Goal: Check status

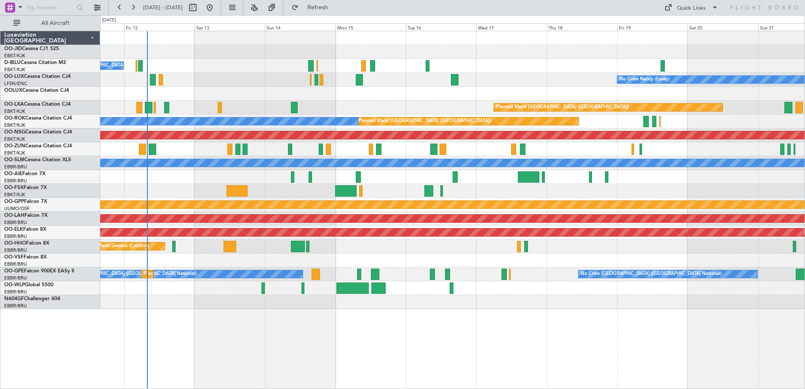
click at [401, 212] on div "No Crew [GEOGRAPHIC_DATA] ([GEOGRAPHIC_DATA] National) No Crew [PERSON_NAME] ([…" at bounding box center [452, 170] width 705 height 278
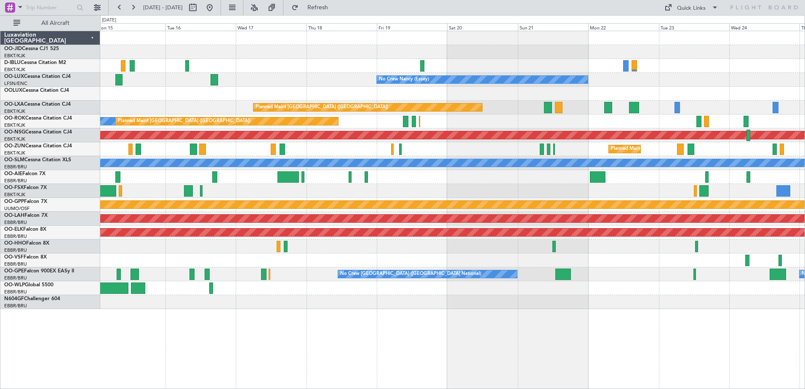
click at [154, 128] on div "A/C Unavailable [GEOGRAPHIC_DATA] ([GEOGRAPHIC_DATA] National) A/C Unavailable …" at bounding box center [452, 170] width 705 height 278
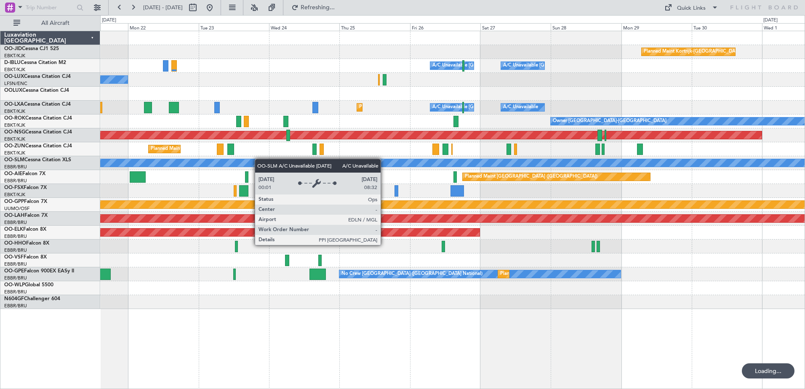
click at [204, 171] on div "Planned Maint Kortrijk-[GEOGRAPHIC_DATA] A/C Unavailable [GEOGRAPHIC_DATA] ([GE…" at bounding box center [452, 170] width 705 height 278
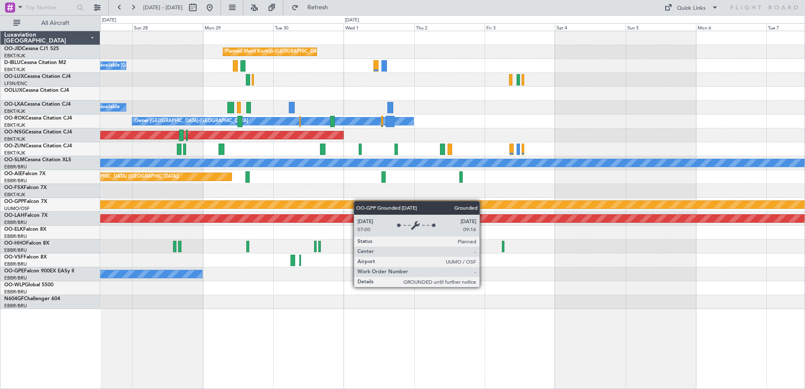
click at [340, 204] on div "Planned Maint Kortrijk-[GEOGRAPHIC_DATA] A/C Unavailable [GEOGRAPHIC_DATA]-[GEO…" at bounding box center [452, 170] width 705 height 278
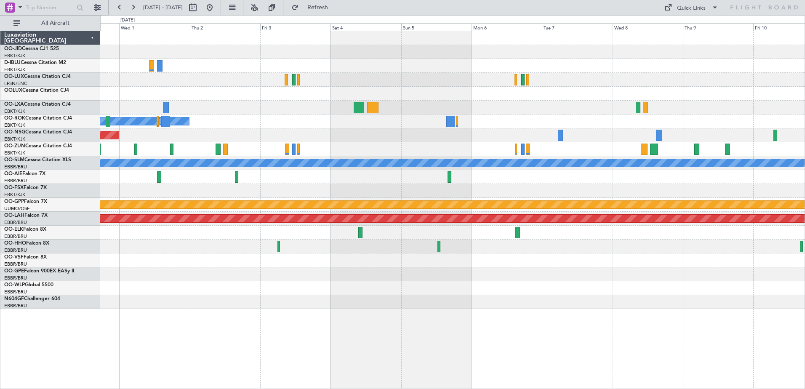
click at [511, 121] on div "Owner [GEOGRAPHIC_DATA]-[GEOGRAPHIC_DATA]" at bounding box center [452, 122] width 705 height 14
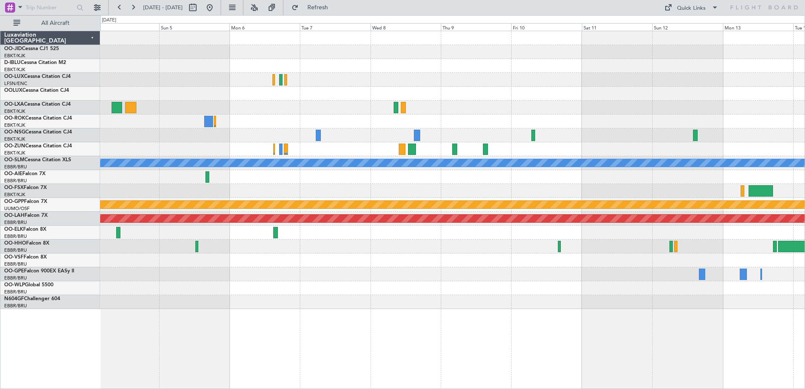
click at [564, 141] on div "Planned Maint [GEOGRAPHIC_DATA] ([GEOGRAPHIC_DATA] National) Owner [GEOGRAPHIC_…" at bounding box center [452, 170] width 705 height 278
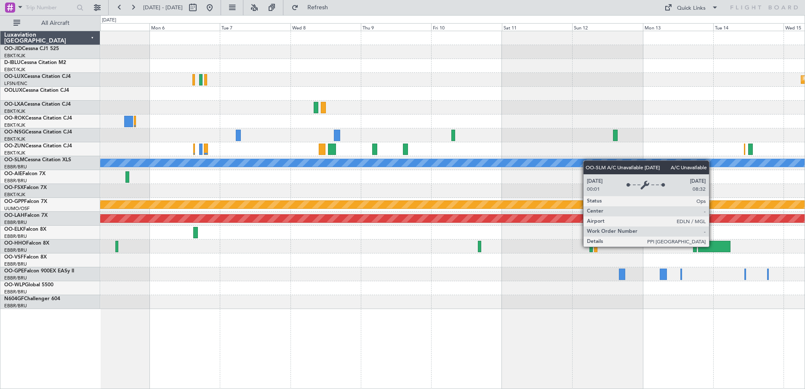
click at [578, 163] on div "Planned Maint [GEOGRAPHIC_DATA] ([GEOGRAPHIC_DATA] National) A/C Unavailable [G…" at bounding box center [452, 170] width 705 height 278
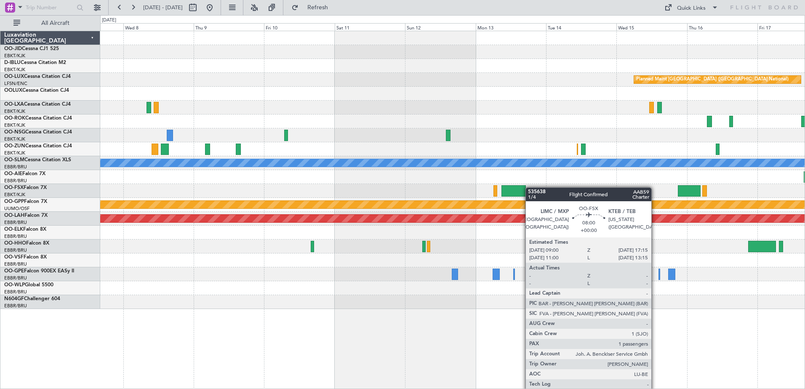
click at [521, 193] on div "Planned Maint [GEOGRAPHIC_DATA] ([GEOGRAPHIC_DATA] National) A/C Unavailable [G…" at bounding box center [452, 170] width 705 height 278
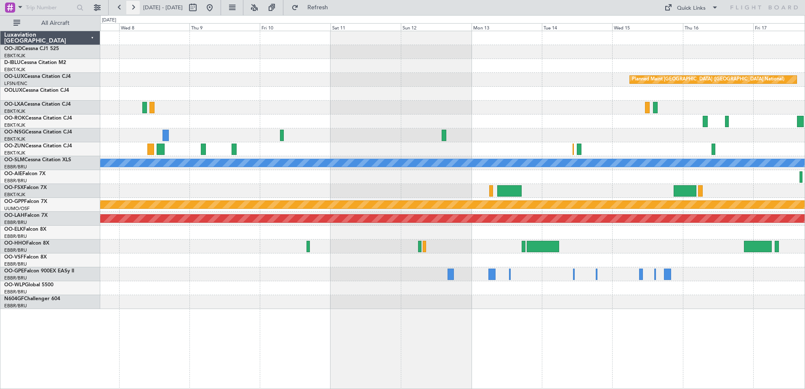
click at [136, 3] on button at bounding box center [132, 7] width 13 height 13
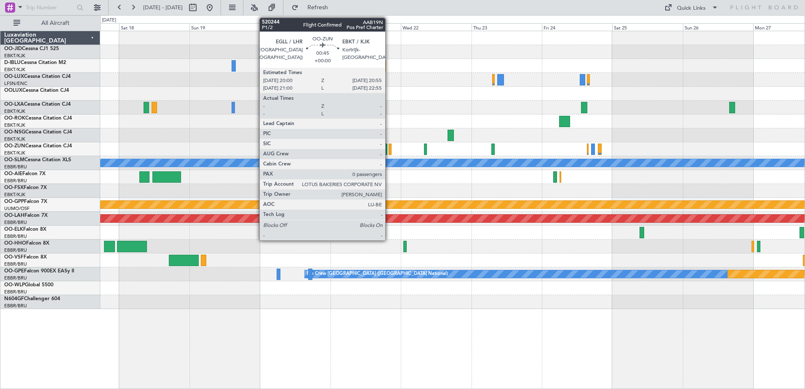
click at [389, 152] on div at bounding box center [390, 149] width 3 height 11
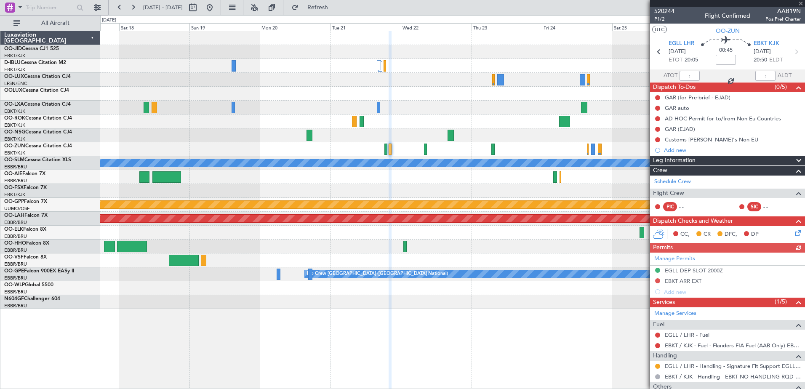
click at [798, 2] on div at bounding box center [727, 3] width 155 height 7
click at [803, 5] on div at bounding box center [727, 3] width 155 height 7
click at [802, 4] on span at bounding box center [801, 4] width 8 height 8
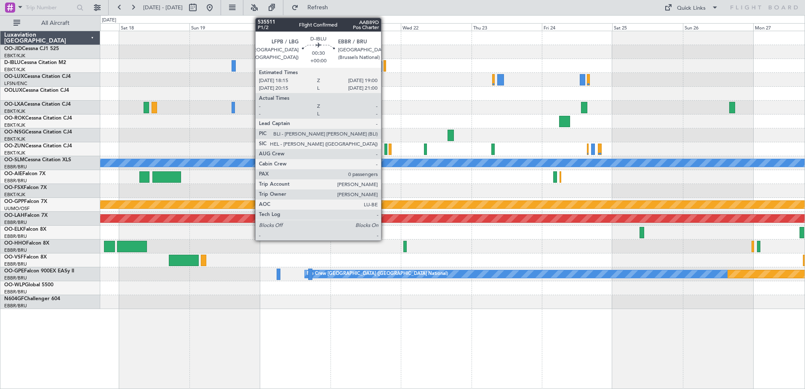
click at [385, 67] on div at bounding box center [385, 65] width 3 height 11
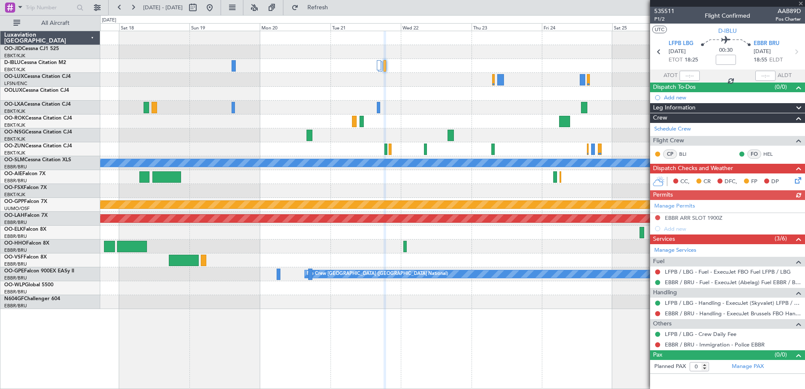
click at [800, 4] on div at bounding box center [727, 3] width 155 height 7
click at [805, 2] on span at bounding box center [801, 4] width 8 height 8
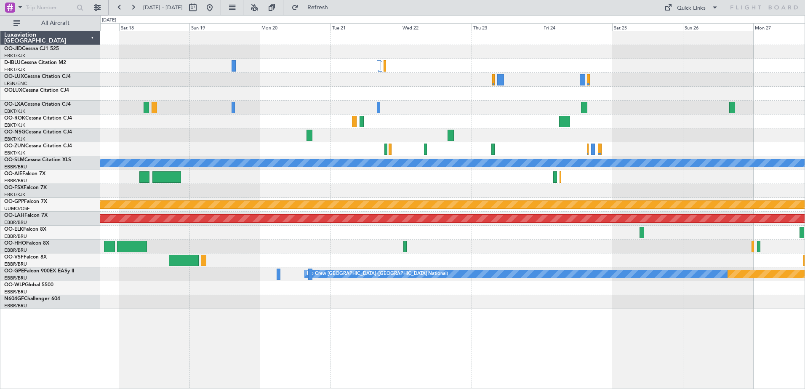
click at [456, 175] on div "Planned Maint [GEOGRAPHIC_DATA] ([GEOGRAPHIC_DATA] National) Planned Maint [GEO…" at bounding box center [452, 170] width 705 height 278
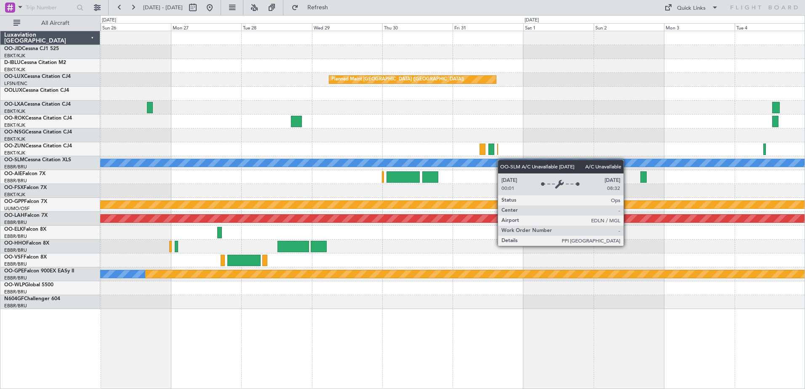
click at [490, 162] on div "Planned Maint [GEOGRAPHIC_DATA] ([GEOGRAPHIC_DATA]) A/C Unavailable [GEOGRAPHIC…" at bounding box center [452, 170] width 705 height 278
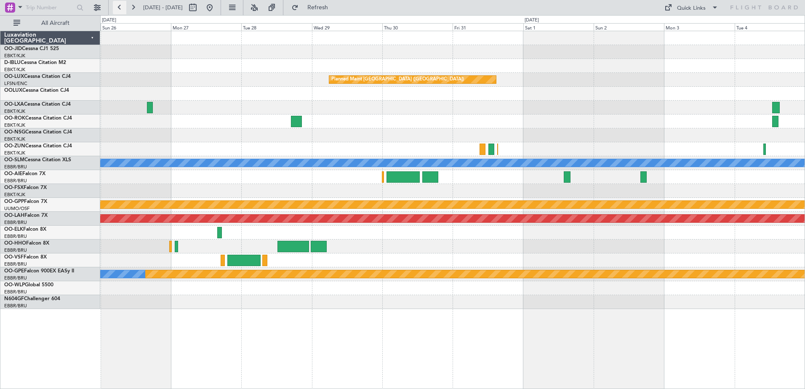
click at [123, 8] on button at bounding box center [119, 7] width 13 height 13
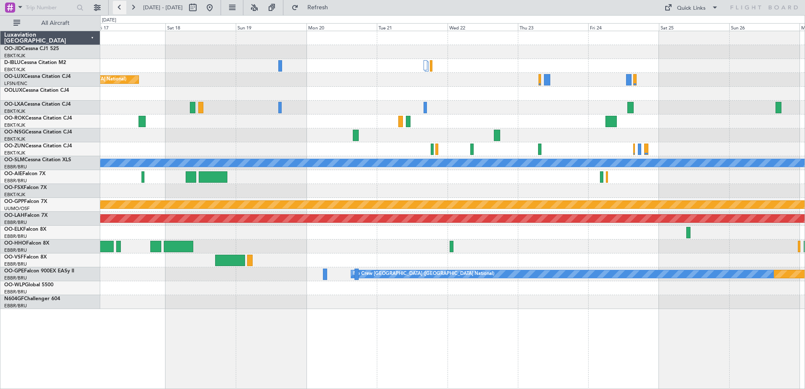
click at [123, 8] on button at bounding box center [119, 7] width 13 height 13
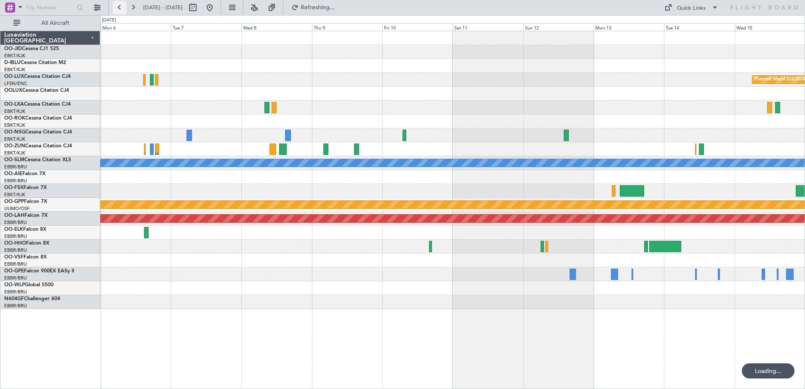
click at [123, 7] on button at bounding box center [119, 7] width 13 height 13
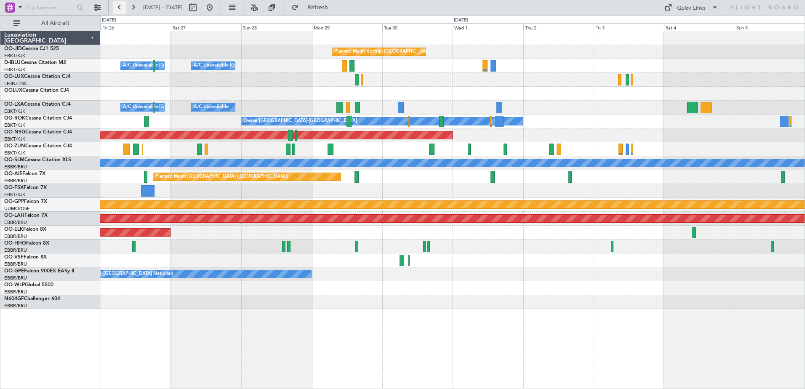
click at [123, 7] on button at bounding box center [119, 7] width 13 height 13
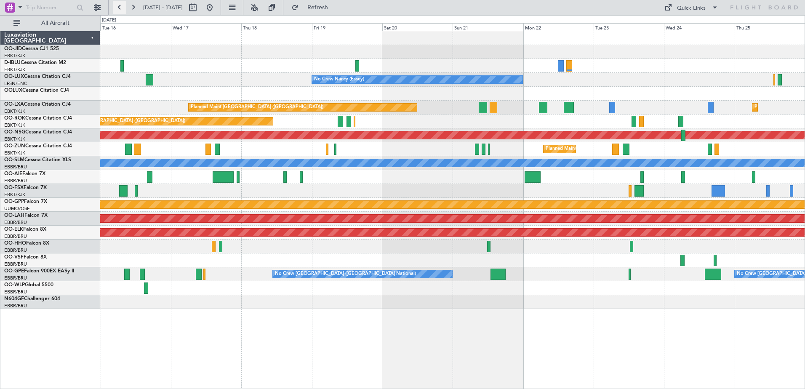
click at [121, 5] on button at bounding box center [119, 7] width 13 height 13
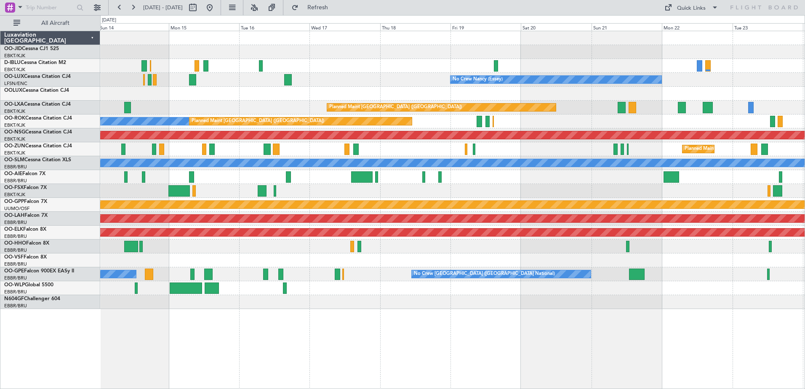
click at [74, 214] on div "A/C Unavailable [GEOGRAPHIC_DATA] ([GEOGRAPHIC_DATA] National) No Crew [GEOGRAP…" at bounding box center [402, 202] width 805 height 374
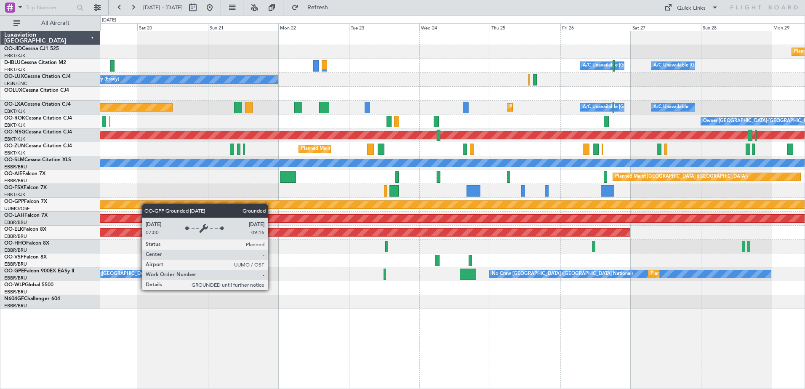
click at [134, 205] on div "Planned Maint Kortrijk-[GEOGRAPHIC_DATA] A/C Unavailable [GEOGRAPHIC_DATA] ([GE…" at bounding box center [452, 170] width 705 height 278
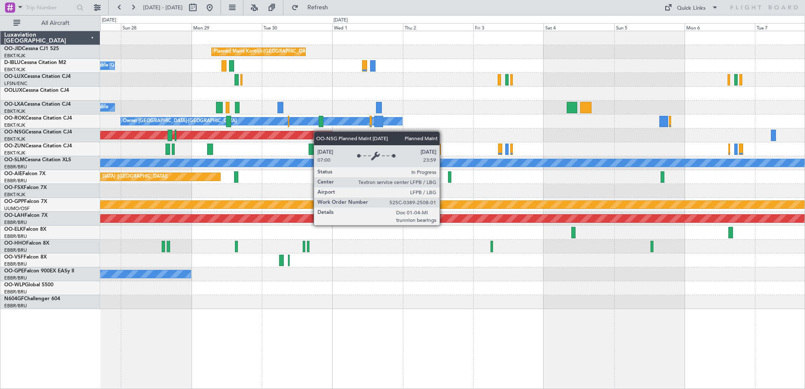
click at [317, 131] on div "Planned Maint Kortrijk-[GEOGRAPHIC_DATA] A/C Unavailable [GEOGRAPHIC_DATA]-[GEO…" at bounding box center [452, 170] width 705 height 278
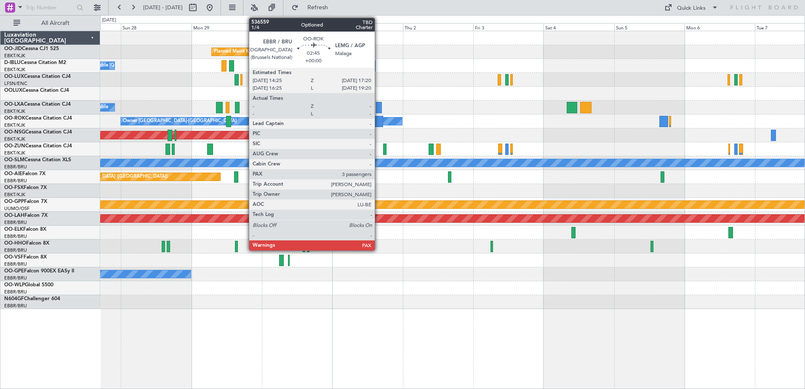
click at [379, 123] on div at bounding box center [379, 121] width 9 height 11
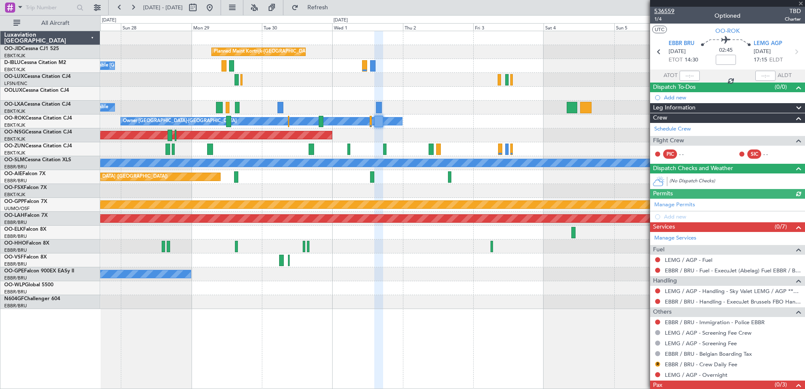
click at [663, 9] on span "536559" at bounding box center [665, 11] width 20 height 9
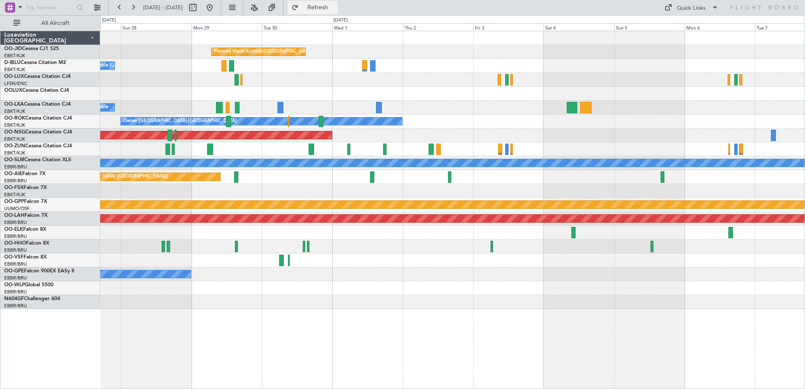
click at [328, 12] on button "Refresh" at bounding box center [313, 7] width 51 height 13
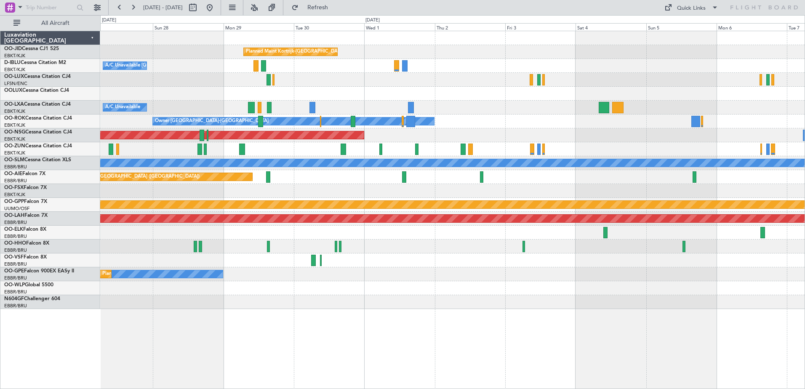
click at [527, 110] on div "A/C Unavailable A/C Unavailable [GEOGRAPHIC_DATA] ([GEOGRAPHIC_DATA] National) …" at bounding box center [452, 108] width 705 height 14
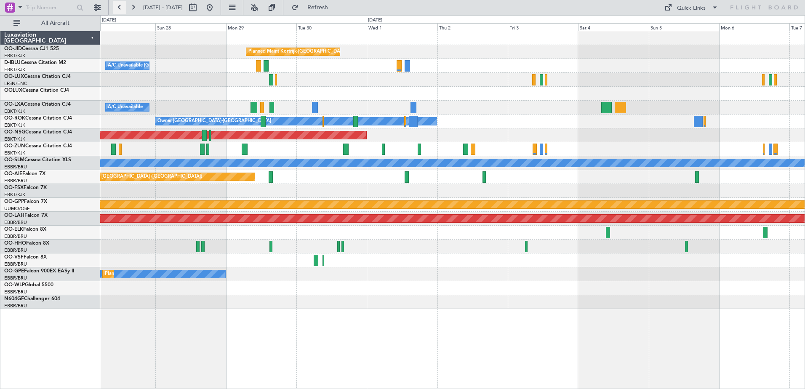
click at [116, 10] on button at bounding box center [119, 7] width 13 height 13
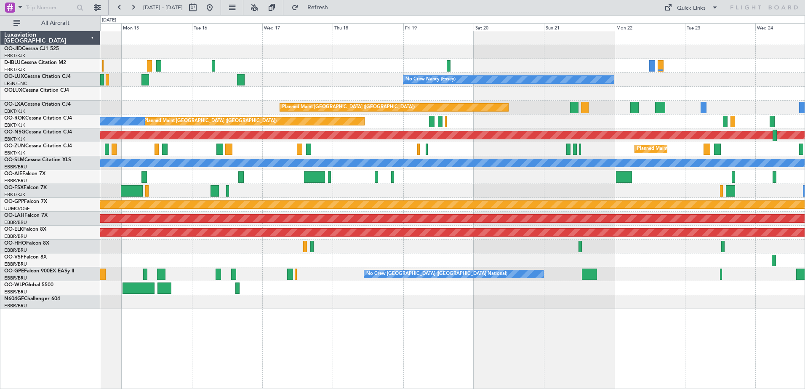
click at [326, 30] on div "A/C Unavailable [GEOGRAPHIC_DATA] ([GEOGRAPHIC_DATA] National) No Crew [PERSON_…" at bounding box center [402, 202] width 805 height 374
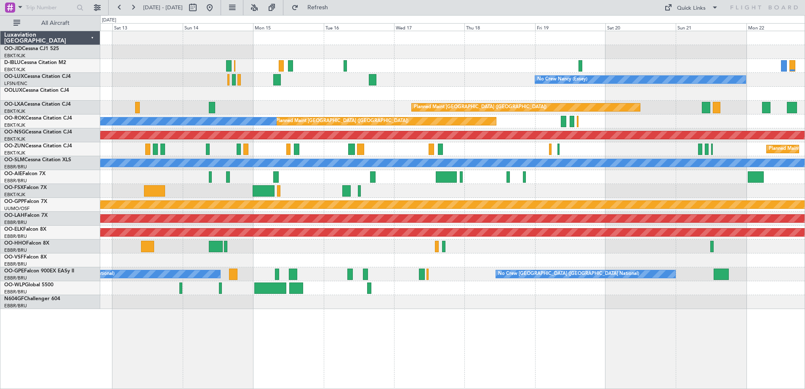
click at [356, 73] on div "No Crew Nancy (Essey)" at bounding box center [452, 80] width 705 height 14
click at [138, 7] on button at bounding box center [132, 7] width 13 height 13
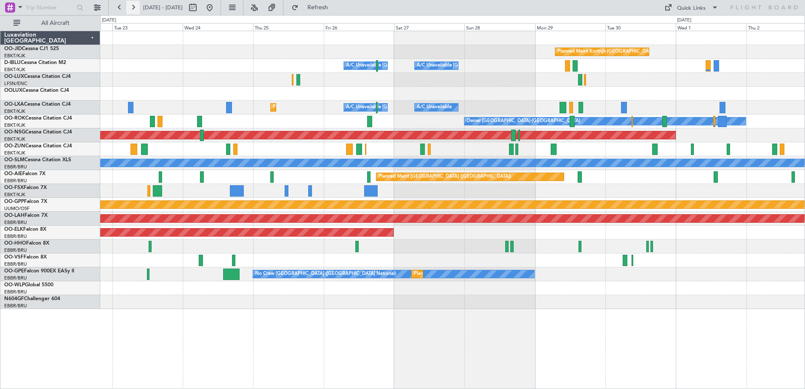
click at [138, 7] on button at bounding box center [132, 7] width 13 height 13
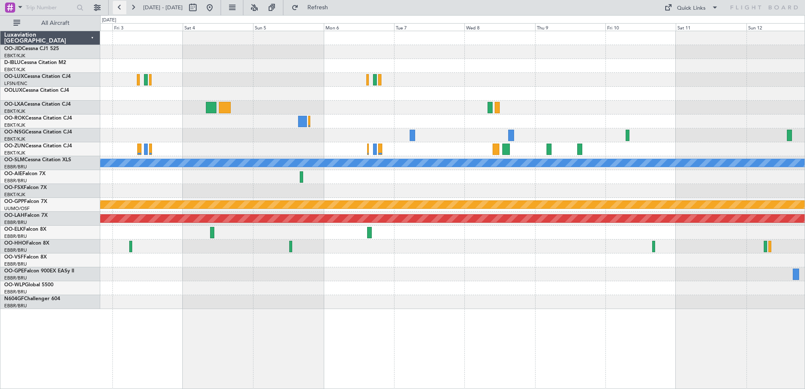
click at [122, 10] on button at bounding box center [119, 7] width 13 height 13
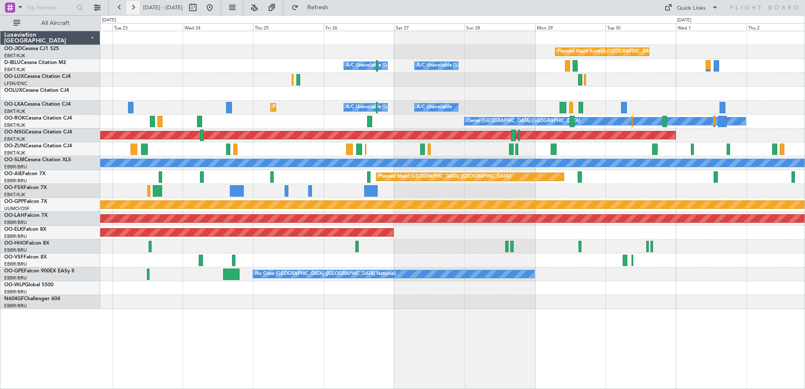
click at [131, 9] on button at bounding box center [132, 7] width 13 height 13
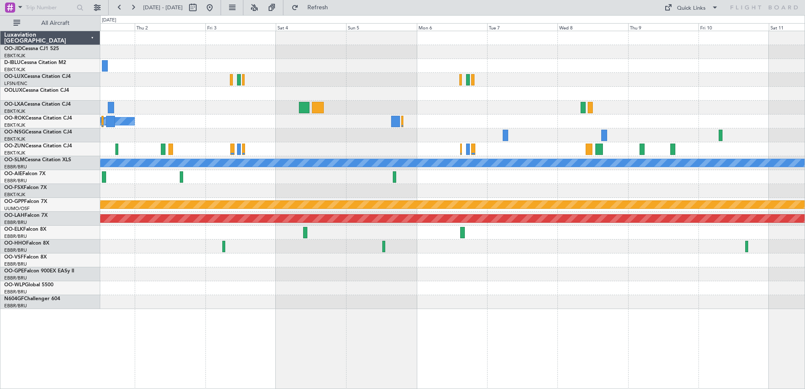
click at [355, 94] on div at bounding box center [452, 94] width 705 height 14
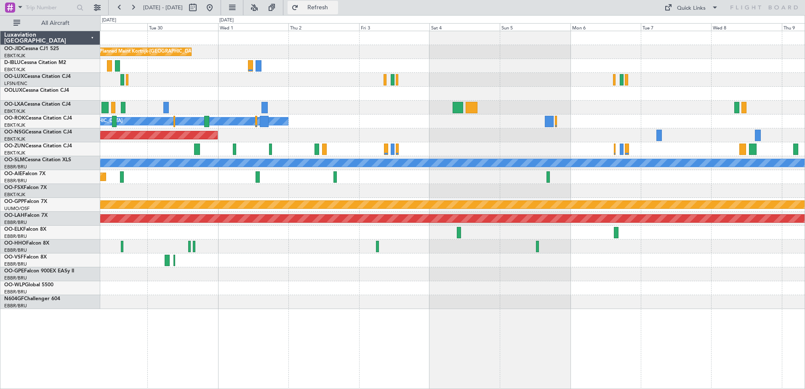
click at [336, 8] on span "Refresh" at bounding box center [317, 8] width 35 height 6
click at [328, 8] on span "Refresh" at bounding box center [317, 8] width 35 height 6
click at [331, 10] on span "Refresh" at bounding box center [317, 8] width 35 height 6
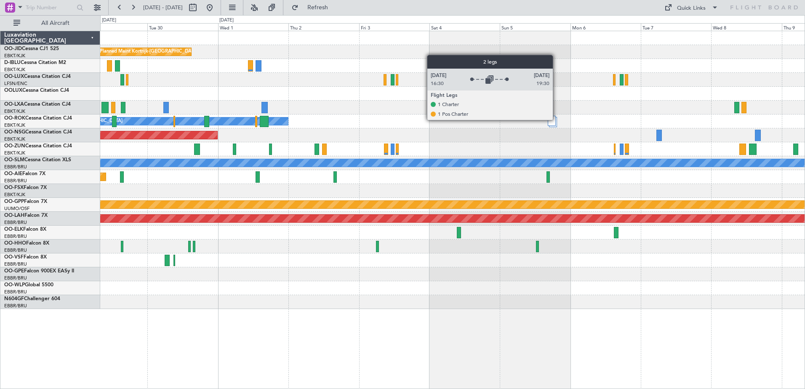
click at [557, 120] on div at bounding box center [553, 122] width 8 height 10
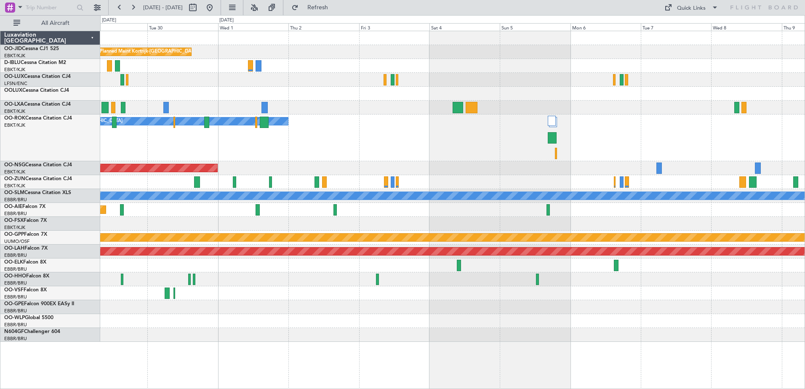
click at [312, 11] on fb-refresh-button "Refresh" at bounding box center [313, 7] width 59 height 15
click at [318, 10] on button "Refresh" at bounding box center [313, 7] width 51 height 13
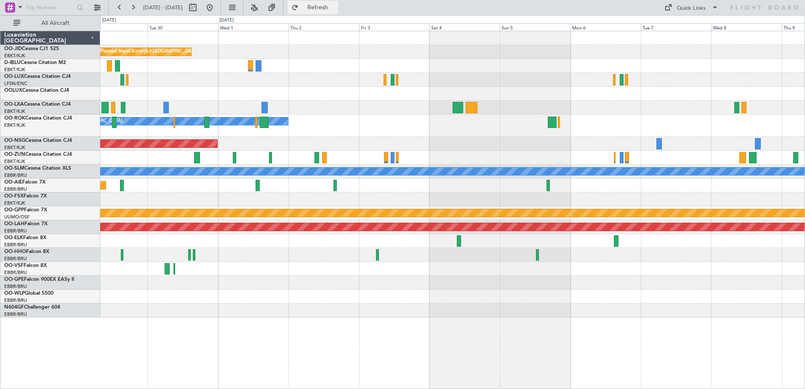
click at [320, 11] on button "Refresh" at bounding box center [313, 7] width 51 height 13
